Goal: Task Accomplishment & Management: Use online tool/utility

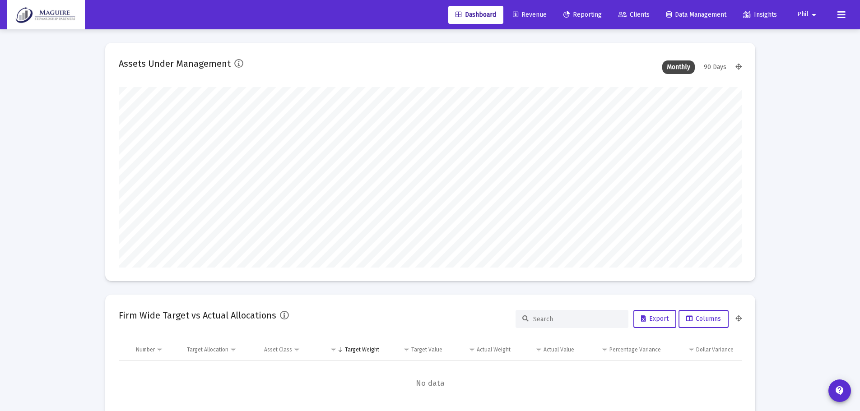
scroll to position [181, 335]
type input "[DATE]"
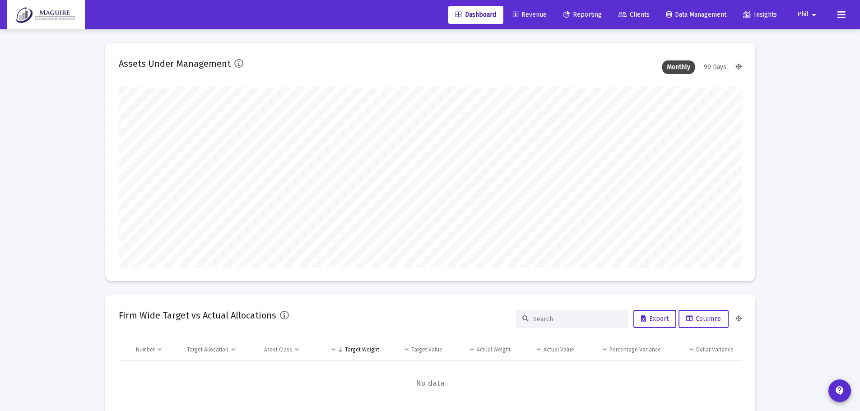
click at [585, 13] on span "Reporting" at bounding box center [582, 15] width 38 height 8
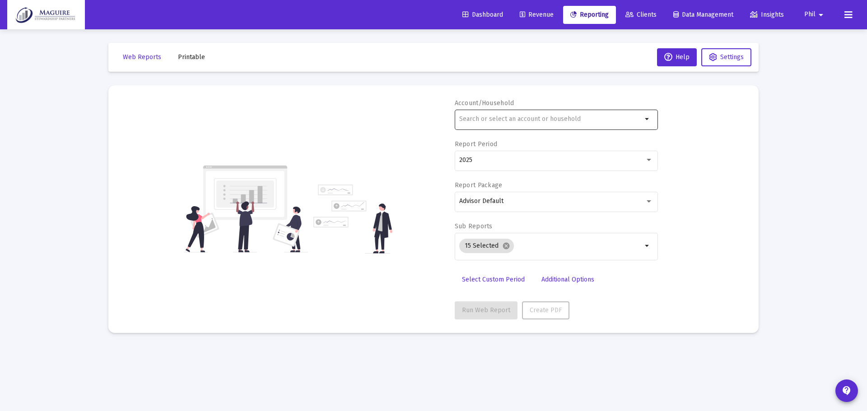
click at [527, 117] on input "text" at bounding box center [550, 119] width 183 height 7
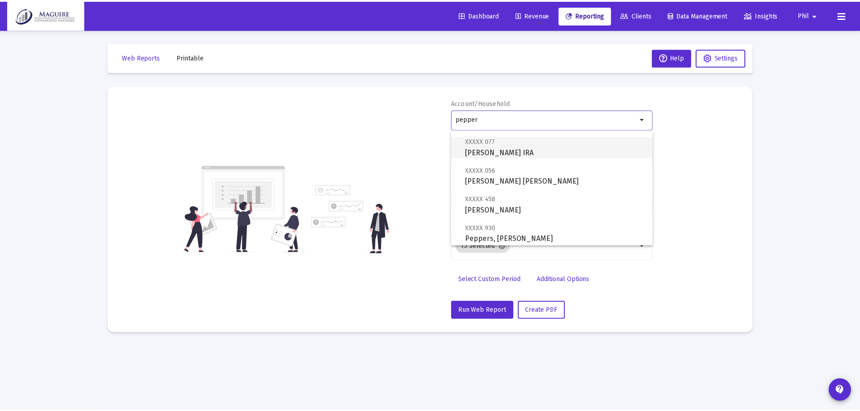
scroll to position [94, 0]
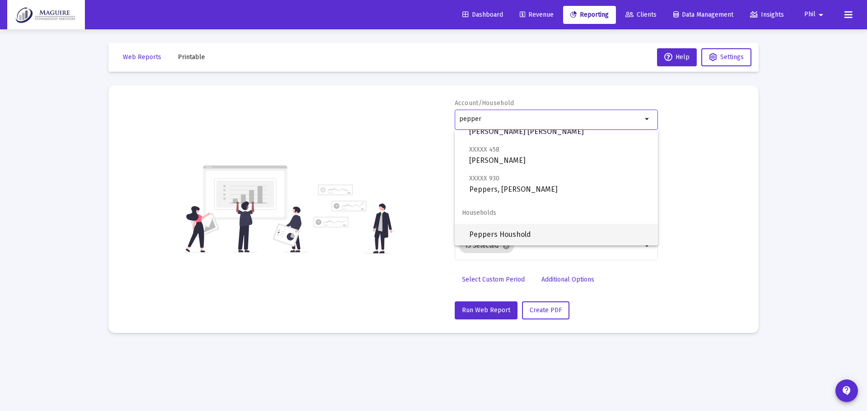
click at [521, 235] on span "Peppers Houshold" at bounding box center [559, 235] width 181 height 22
type input "Peppers Houshold"
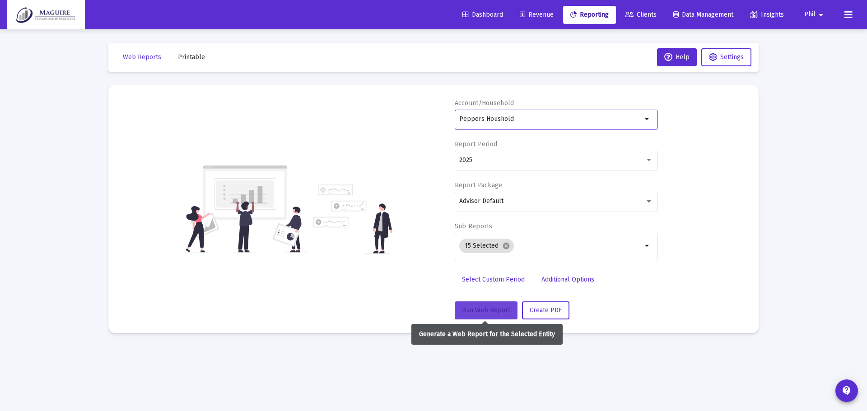
click at [490, 313] on span "Run Web Report" at bounding box center [486, 311] width 48 height 8
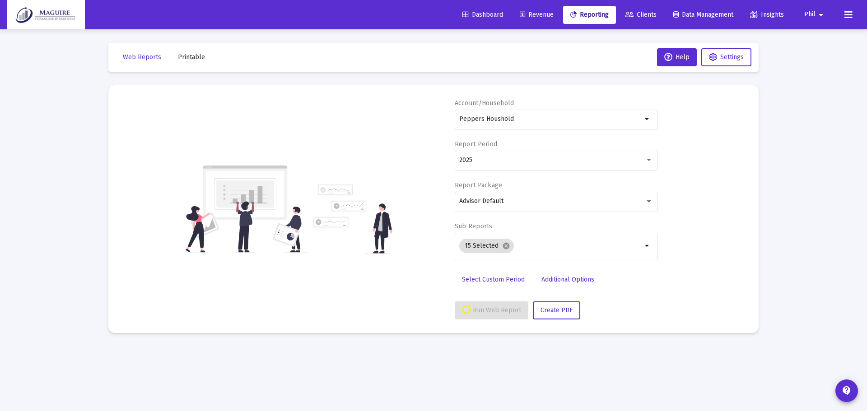
select select "View all"
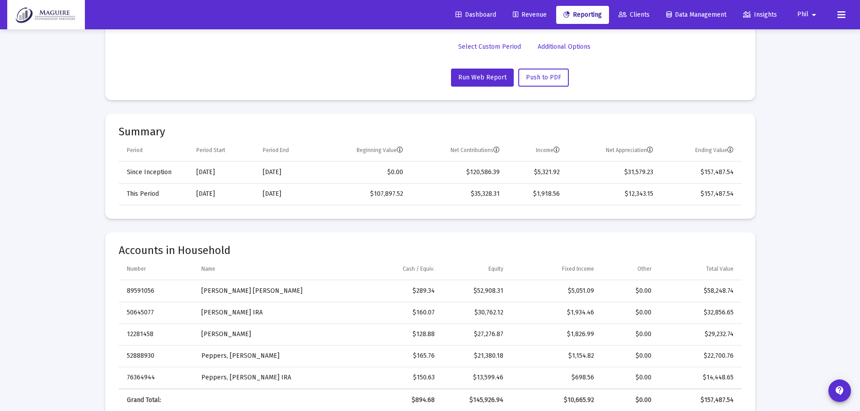
scroll to position [226, 0]
